Goal: Task Accomplishment & Management: Manage account settings

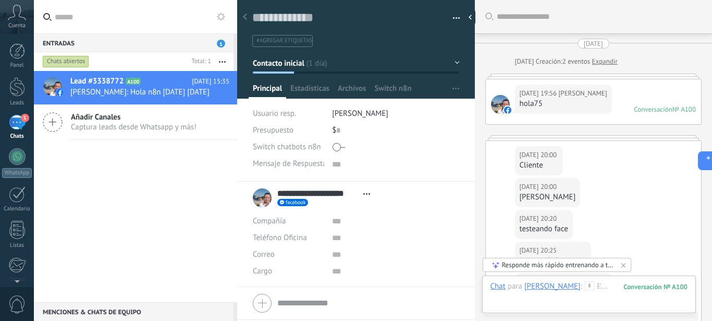
scroll to position [10, 0]
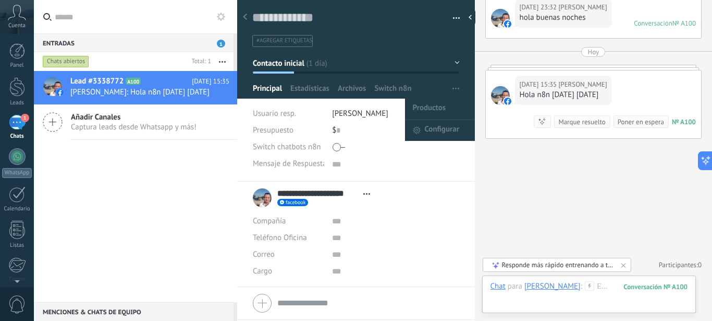
click at [451, 90] on button "button" at bounding box center [455, 89] width 15 height 20
click at [442, 131] on span "Configurar" at bounding box center [442, 130] width 34 height 21
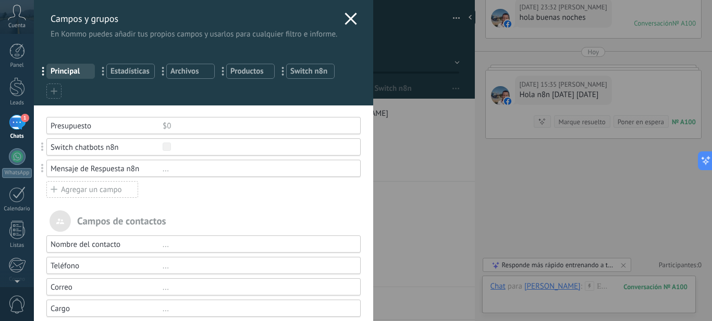
click at [345, 21] on use at bounding box center [351, 19] width 12 height 12
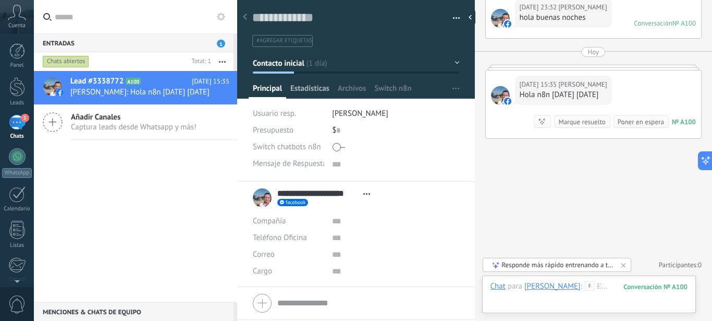
click at [311, 90] on span "Estadísticas" at bounding box center [309, 90] width 39 height 15
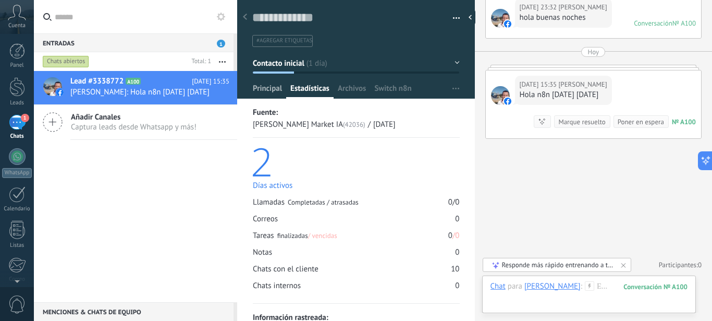
click at [273, 91] on span "Principal" at bounding box center [267, 90] width 29 height 15
type textarea "***"
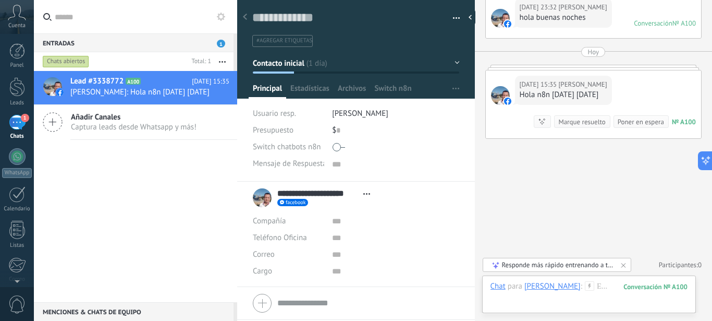
click at [342, 146] on span at bounding box center [339, 147] width 13 height 17
drag, startPoint x: 281, startPoint y: 306, endPoint x: 286, endPoint y: 300, distance: 7.0
click at [284, 302] on button "Guardar" at bounding box center [271, 304] width 36 height 20
